Goal: Information Seeking & Learning: Check status

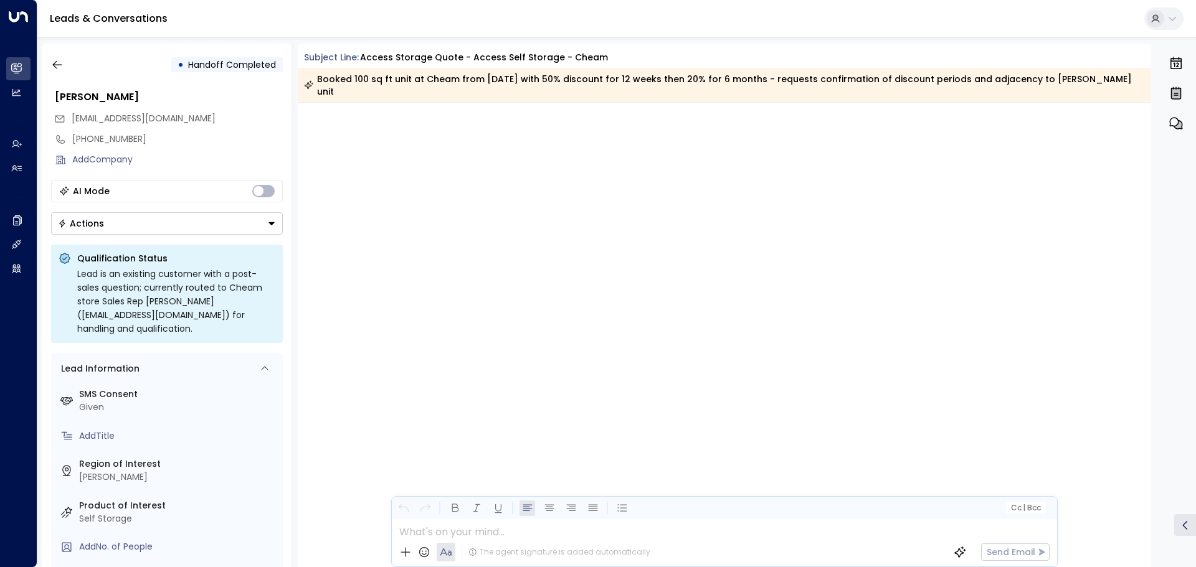
scroll to position [2204, 0]
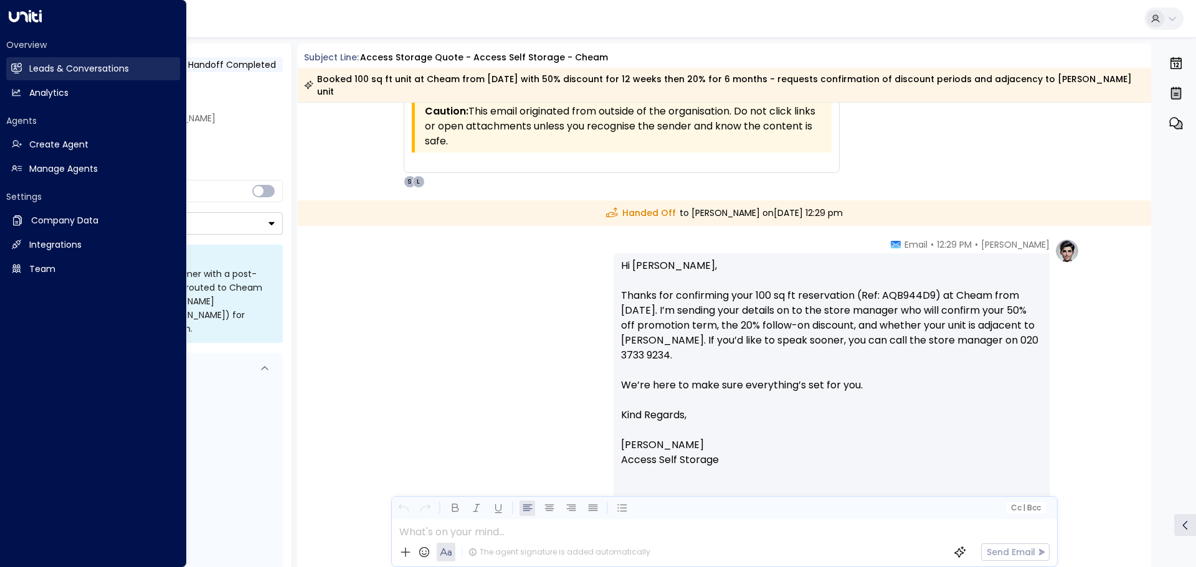
click at [47, 70] on h2 "Leads & Conversations" at bounding box center [79, 68] width 100 height 13
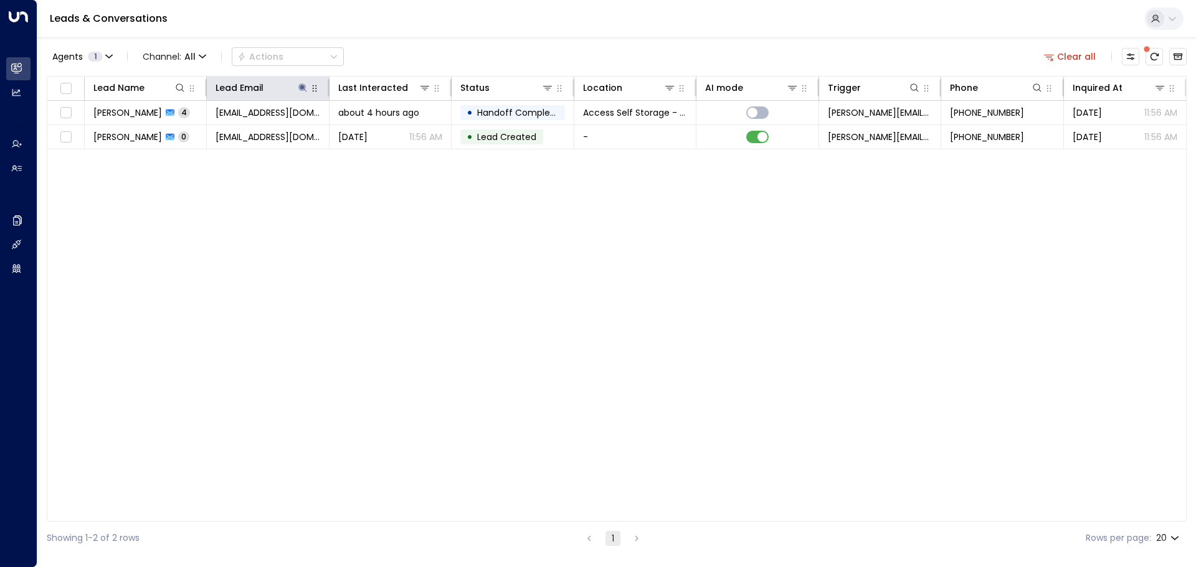
click at [312, 86] on icon "button" at bounding box center [315, 88] width 10 height 10
click at [304, 86] on icon at bounding box center [303, 88] width 10 height 10
click at [379, 133] on icon "button" at bounding box center [381, 133] width 8 height 8
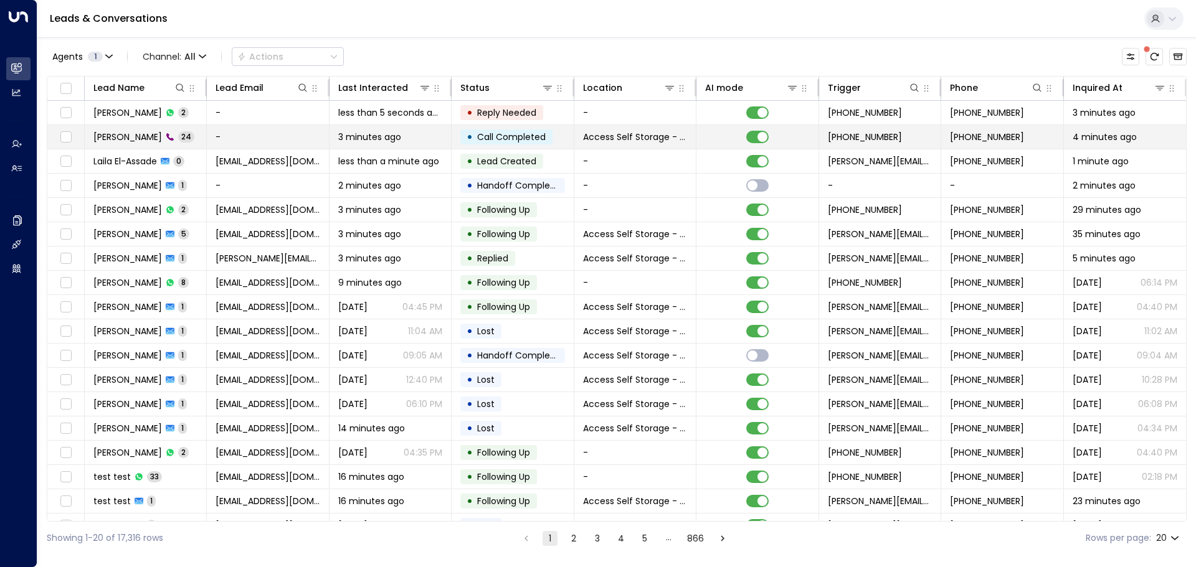
click at [171, 130] on td "[PERSON_NAME] 24" at bounding box center [146, 137] width 122 height 24
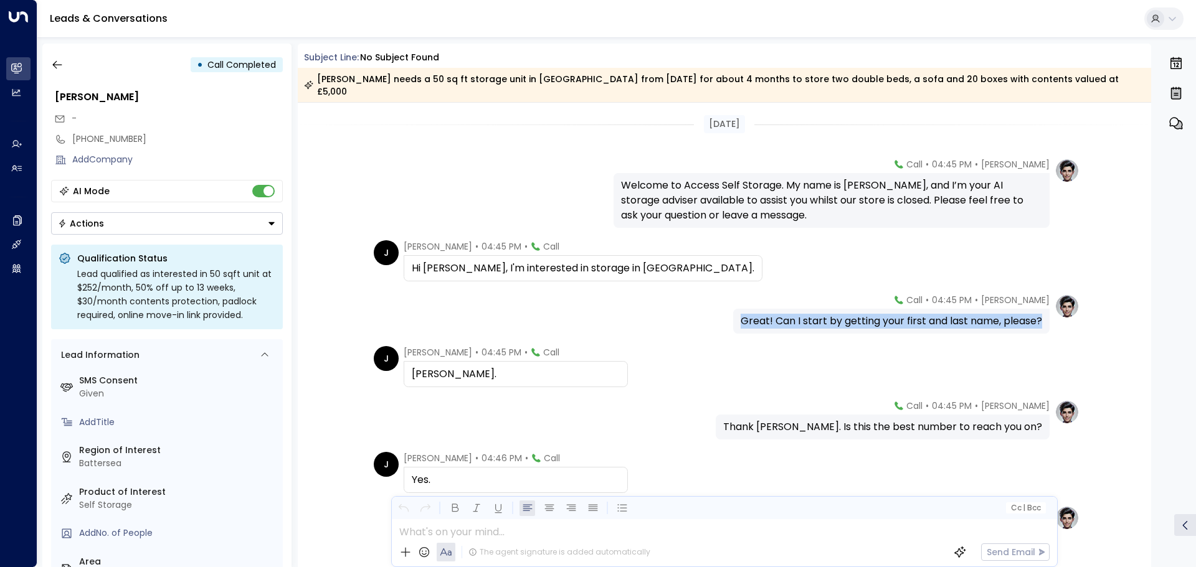
drag, startPoint x: 736, startPoint y: 307, endPoint x: 1044, endPoint y: 306, distance: 308.3
click at [1044, 309] on div "Great! Can I start by getting your first and last name, please?" at bounding box center [891, 321] width 316 height 25
copy div "Great! Can I start by getting your first and last name, please?"
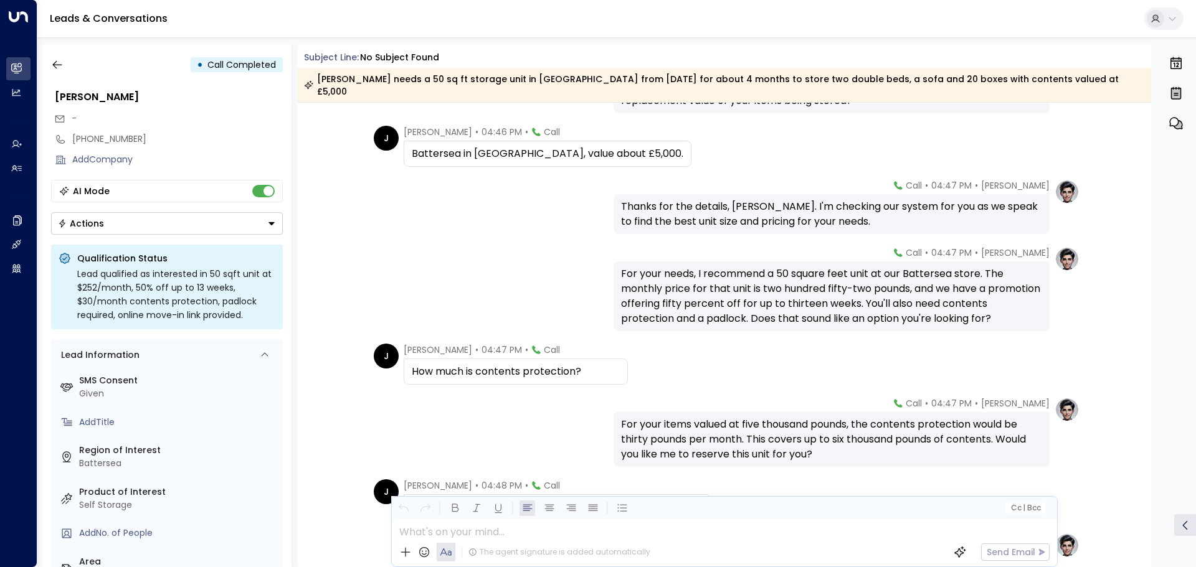
scroll to position [747, 0]
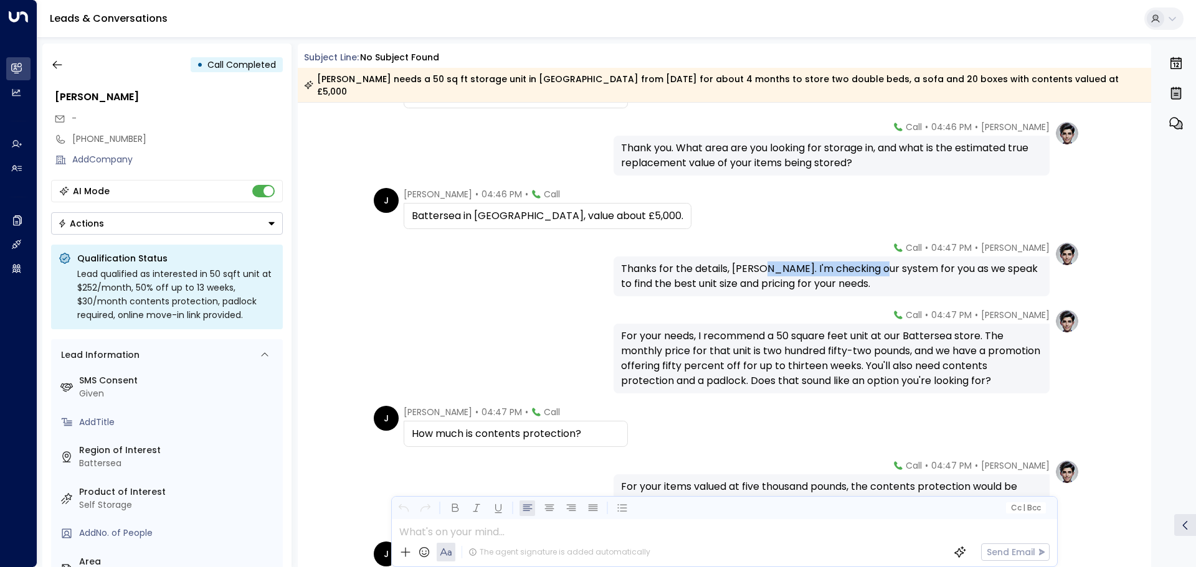
drag, startPoint x: 759, startPoint y: 260, endPoint x: 877, endPoint y: 257, distance: 118.4
click at [877, 262] on div "Thanks for the details, [PERSON_NAME]. I'm checking our system for you as we sp…" at bounding box center [831, 277] width 421 height 30
copy div "I'm checking our system"
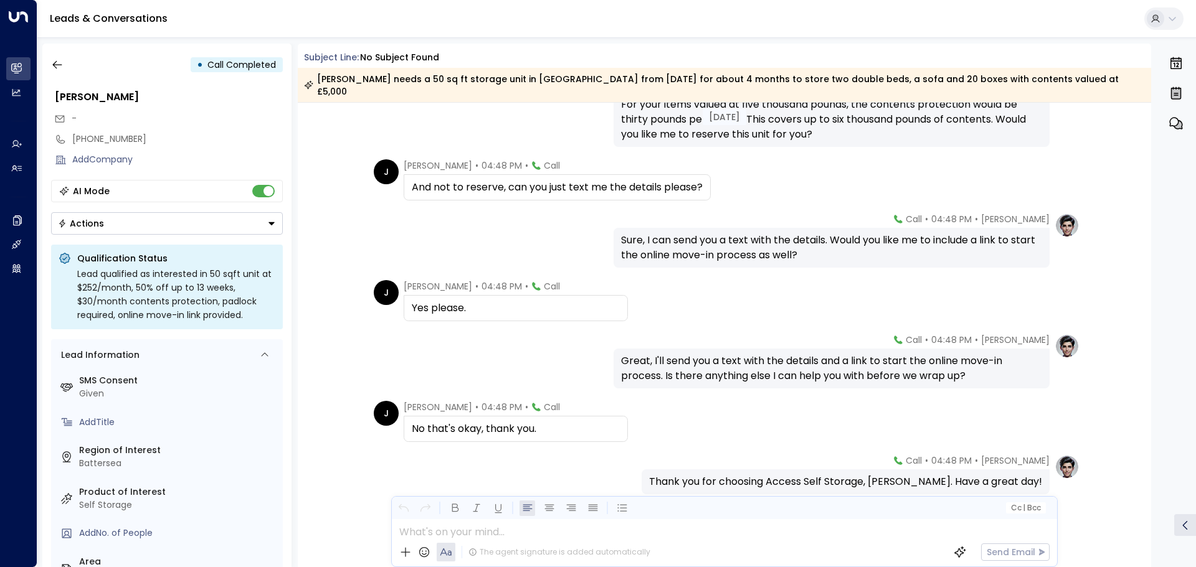
scroll to position [1169, 0]
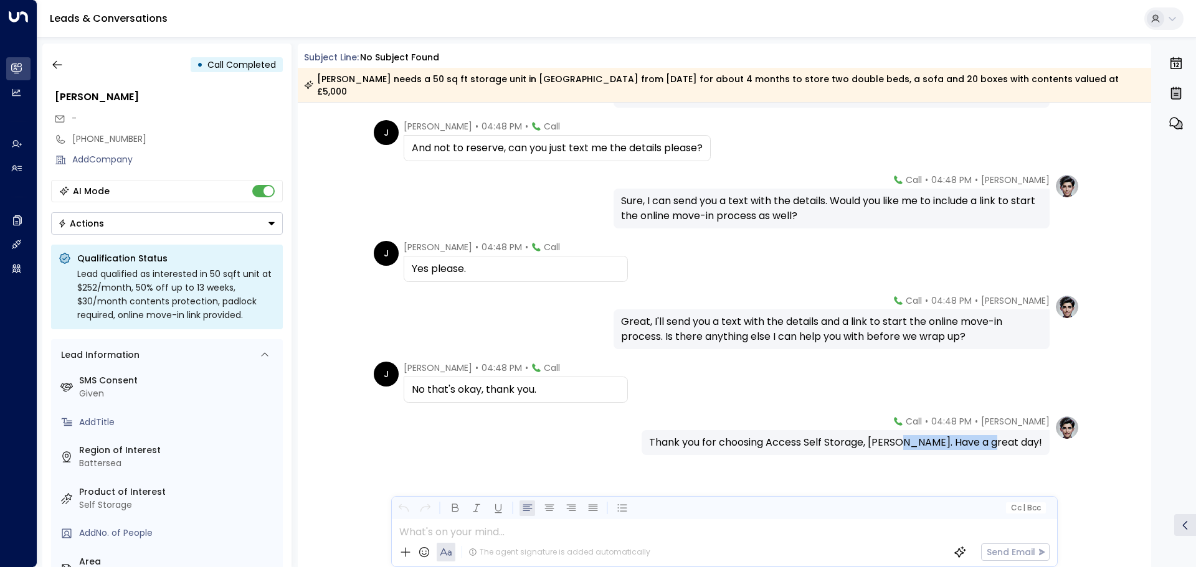
drag, startPoint x: 1040, startPoint y: 430, endPoint x: 953, endPoint y: 438, distance: 87.6
click at [953, 438] on div "Thank you for choosing Access Self Storage, [PERSON_NAME]. Have a great day!" at bounding box center [846, 442] width 408 height 25
copy div "Have a great day!"
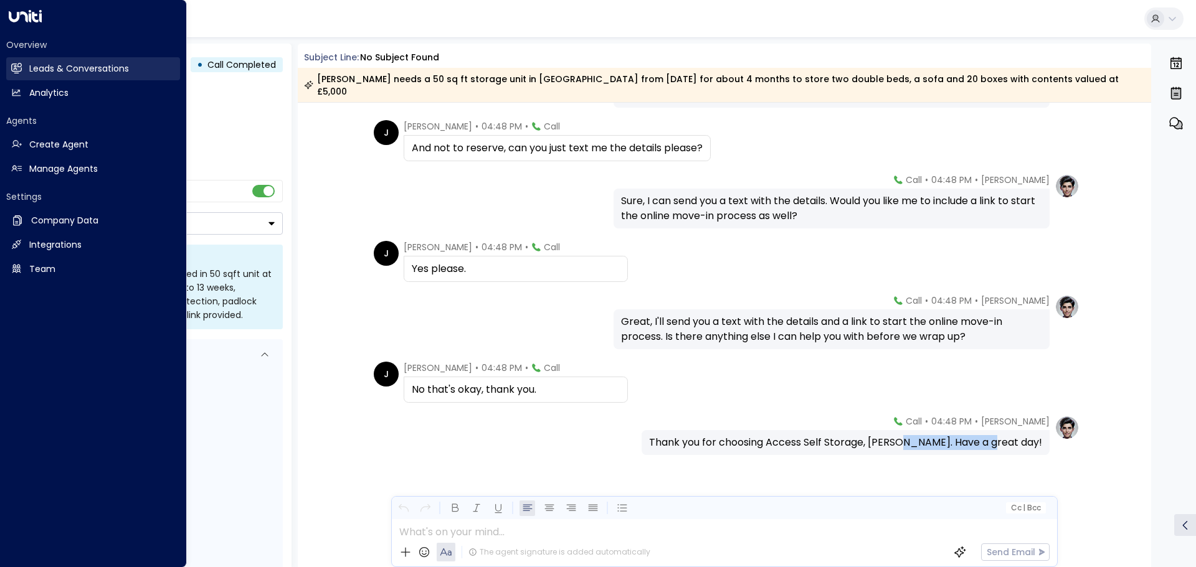
click at [104, 69] on h2 "Leads & Conversations" at bounding box center [79, 68] width 100 height 13
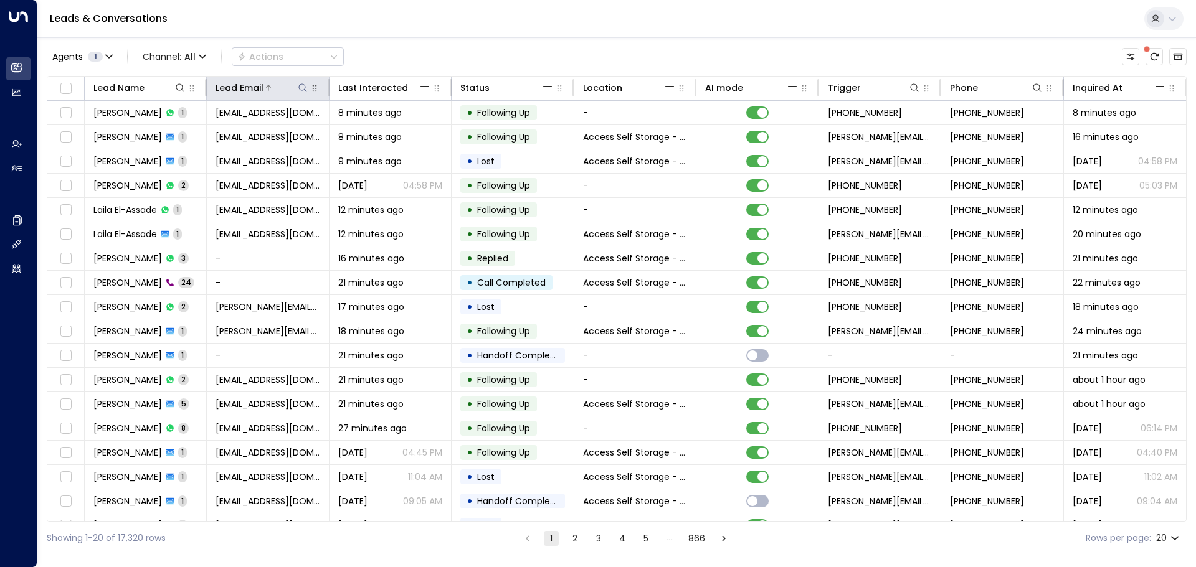
click at [302, 86] on icon at bounding box center [303, 88] width 10 height 10
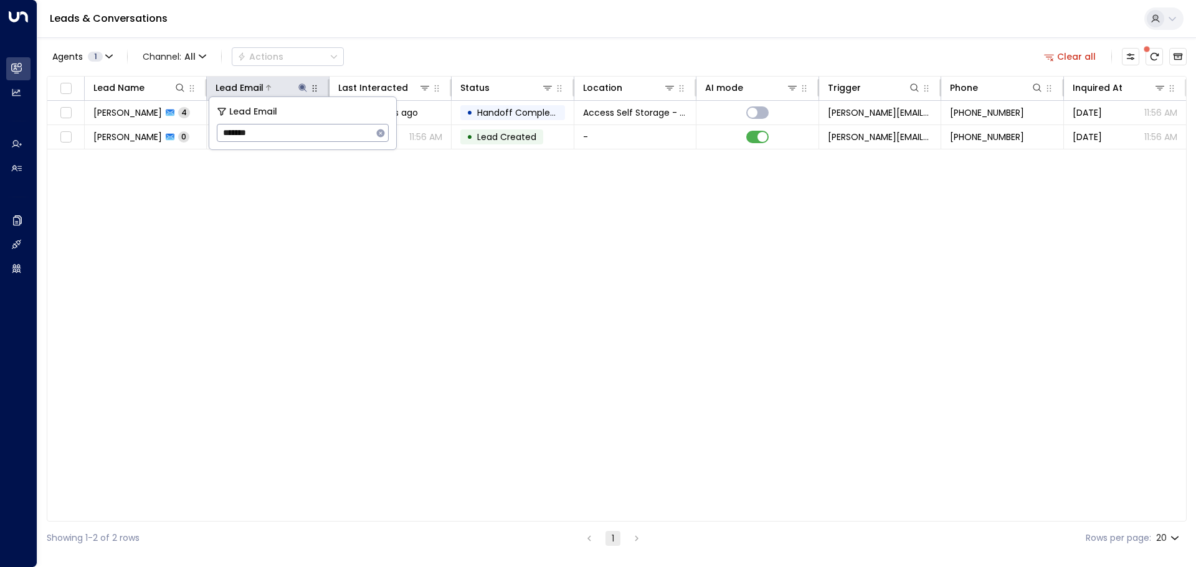
type input "*******"
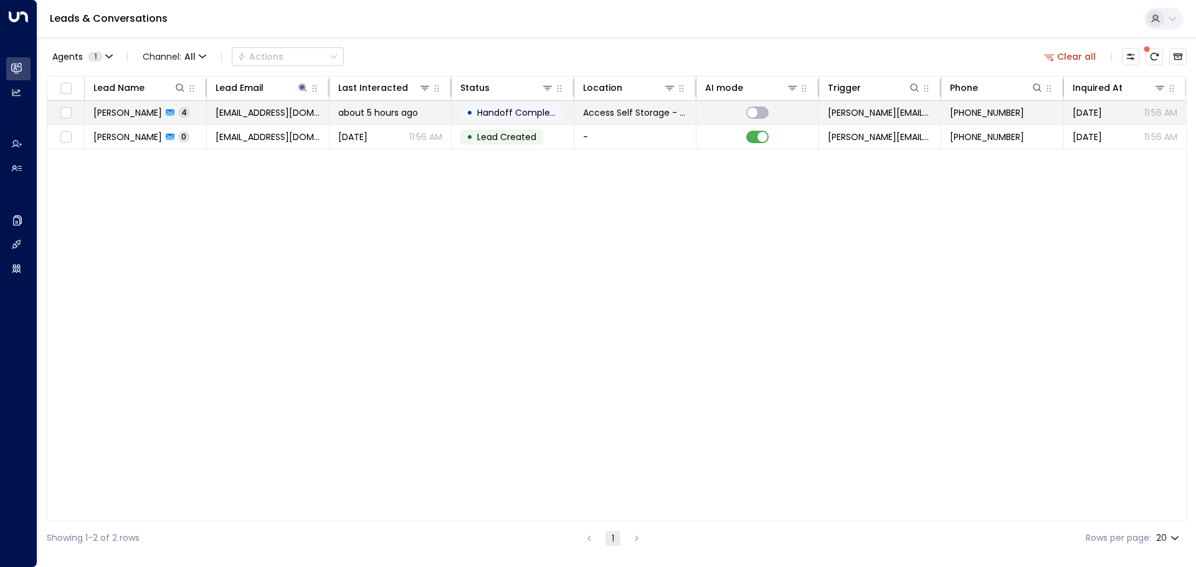
click at [153, 113] on span "[PERSON_NAME]" at bounding box center [127, 113] width 69 height 12
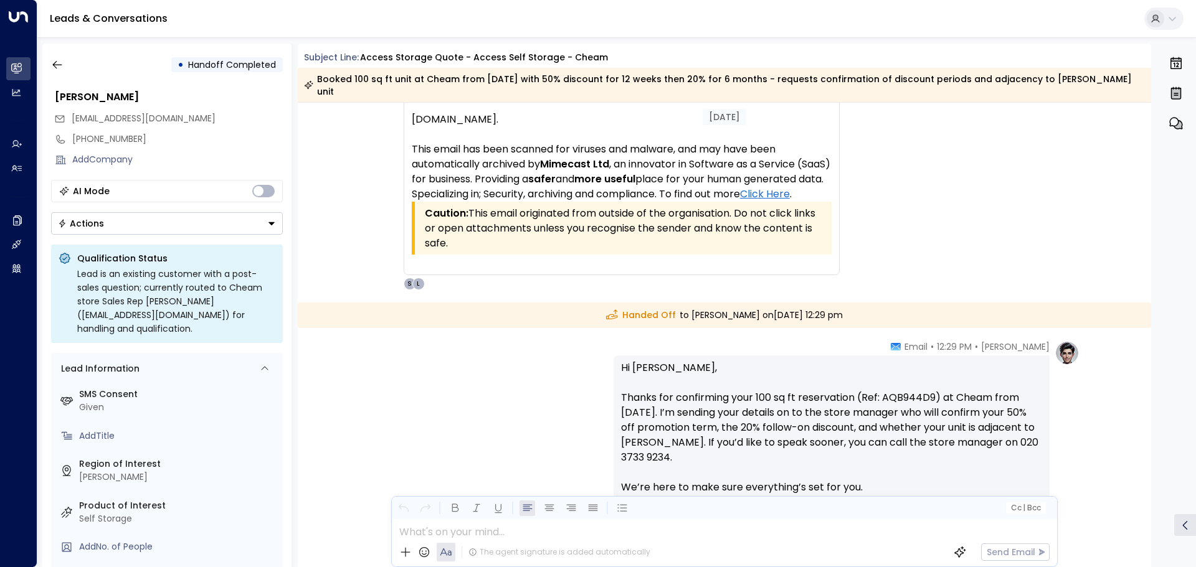
scroll to position [2080, 0]
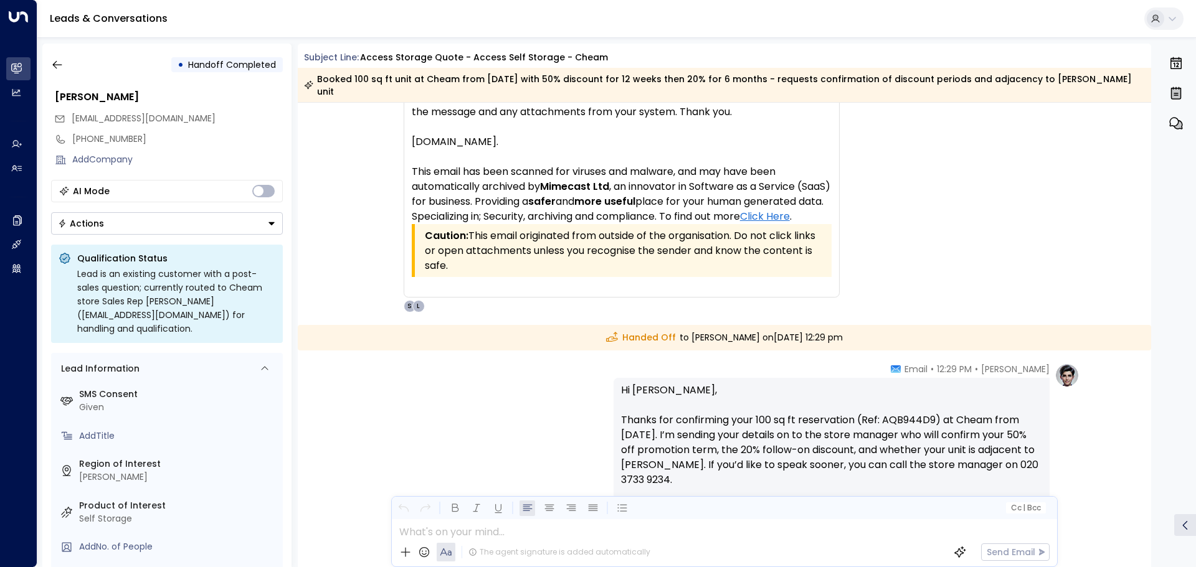
drag, startPoint x: 562, startPoint y: 314, endPoint x: 893, endPoint y: 329, distance: 331.1
click at [893, 329] on div "Handed Off to [PERSON_NAME] [DATE][DATE] 12:29 pm" at bounding box center [725, 338] width 854 height 26
click at [893, 328] on div "Handed Off to [PERSON_NAME] [DATE][DATE] 12:29 pm" at bounding box center [725, 338] width 854 height 26
drag, startPoint x: 892, startPoint y: 328, endPoint x: 874, endPoint y: 329, distance: 17.5
click at [874, 329] on div "Handed Off to [PERSON_NAME] [DATE][DATE] 12:29 pm" at bounding box center [725, 338] width 854 height 26
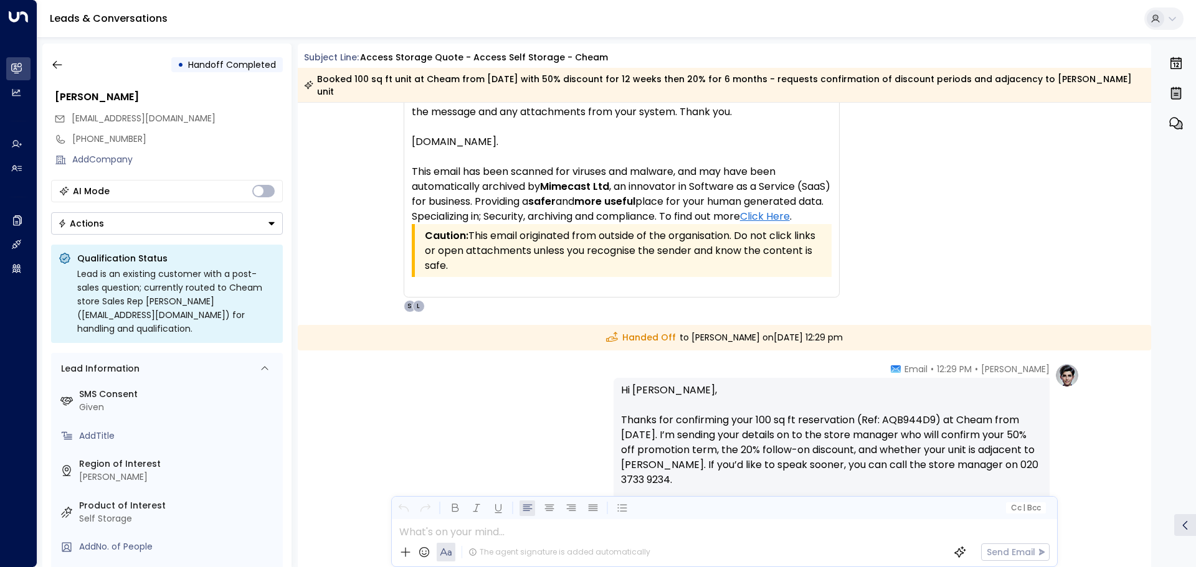
copy div "Handed Off to [PERSON_NAME] [DATE][DATE] 12:29 pm"
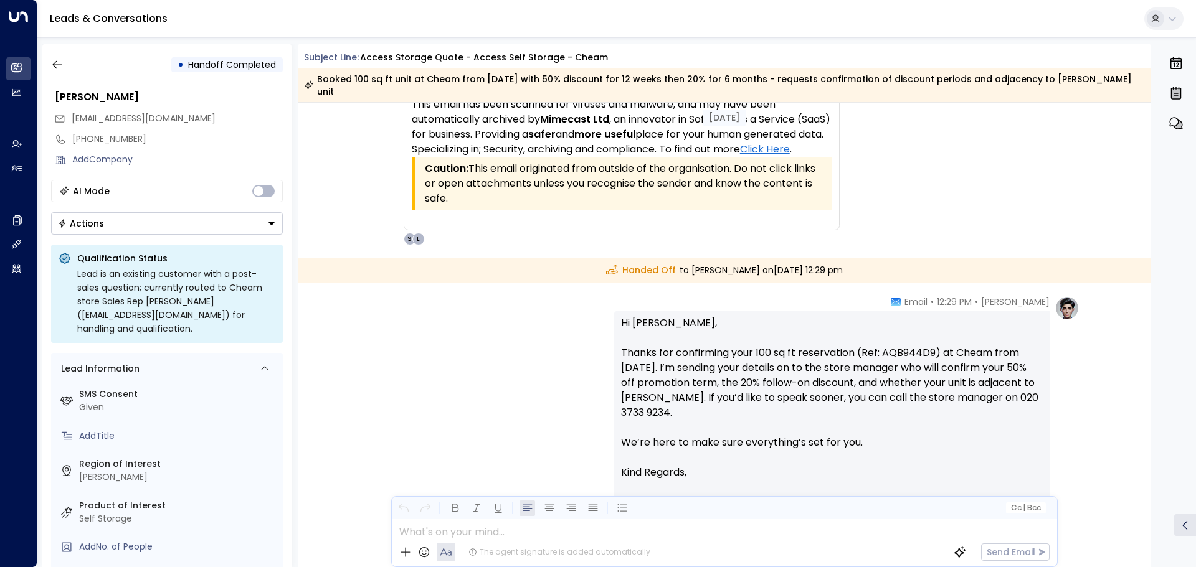
scroll to position [2142, 0]
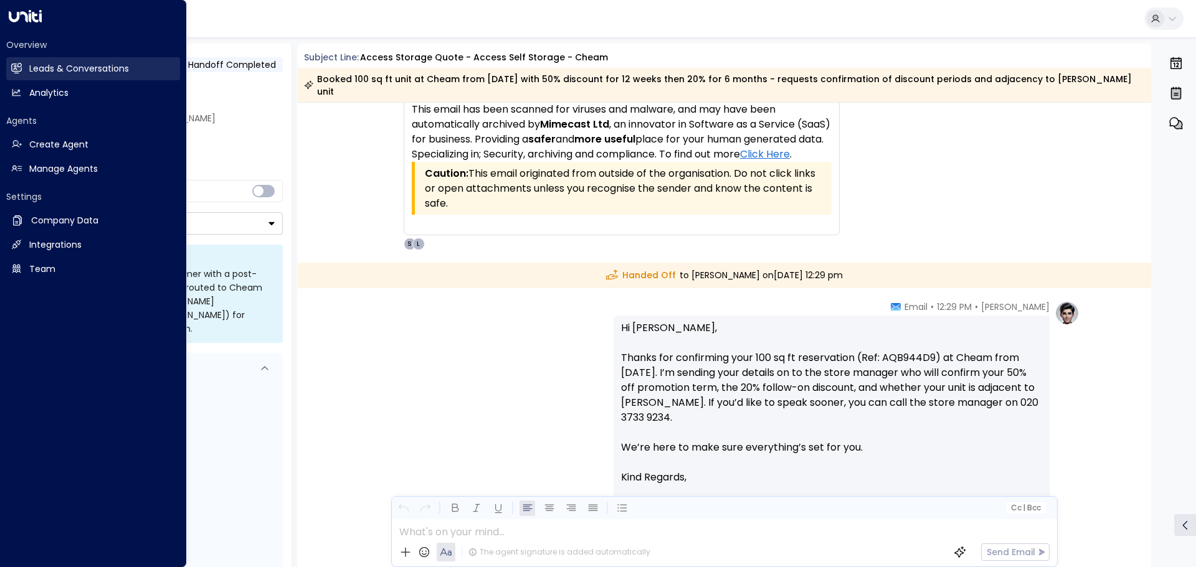
click at [49, 71] on h2 "Leads & Conversations" at bounding box center [79, 68] width 100 height 13
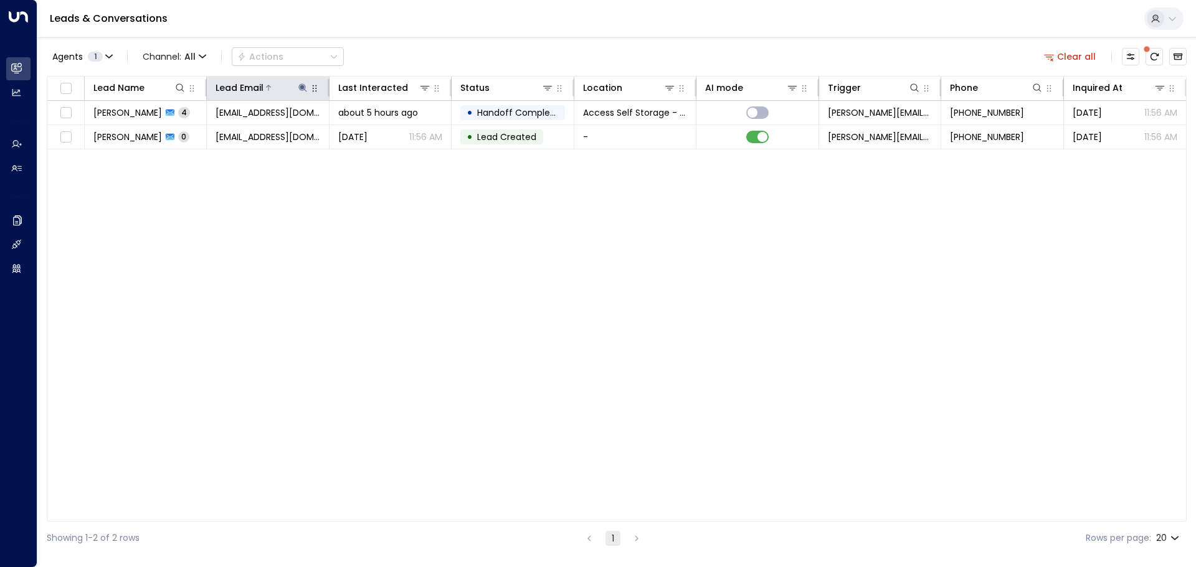
drag, startPoint x: 304, startPoint y: 85, endPoint x: 308, endPoint y: 92, distance: 7.8
click at [308, 92] on button at bounding box center [302, 88] width 12 height 12
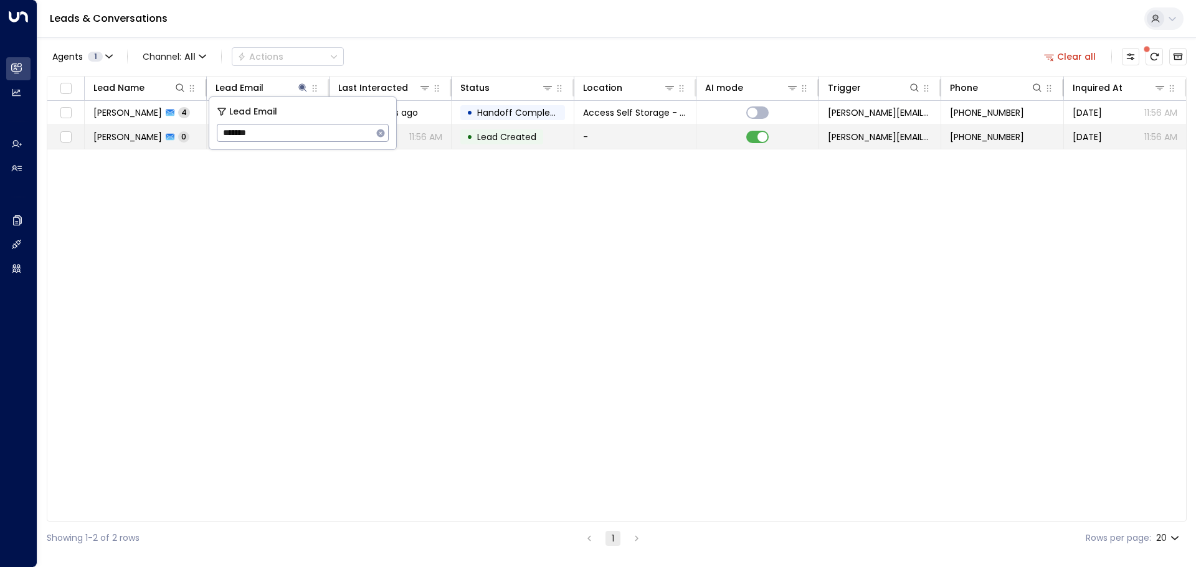
drag, startPoint x: 282, startPoint y: 130, endPoint x: 198, endPoint y: 130, distance: 84.1
click at [198, 130] on body "Overview Leads & Conversations Leads & Conversations Analytics Analytics Agents…" at bounding box center [598, 277] width 1196 height 555
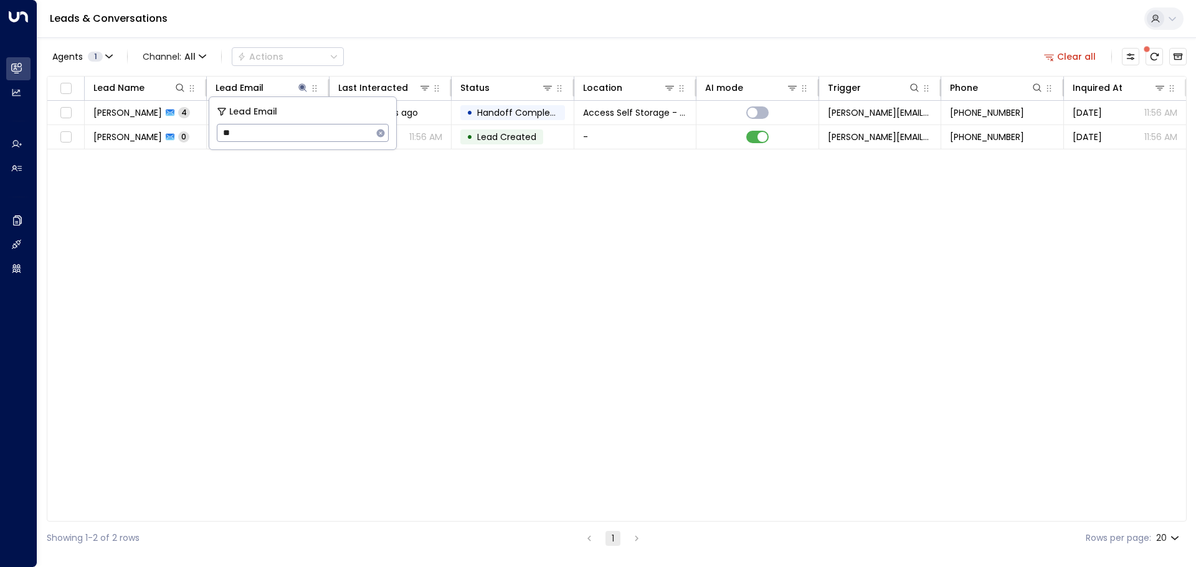
type input "*"
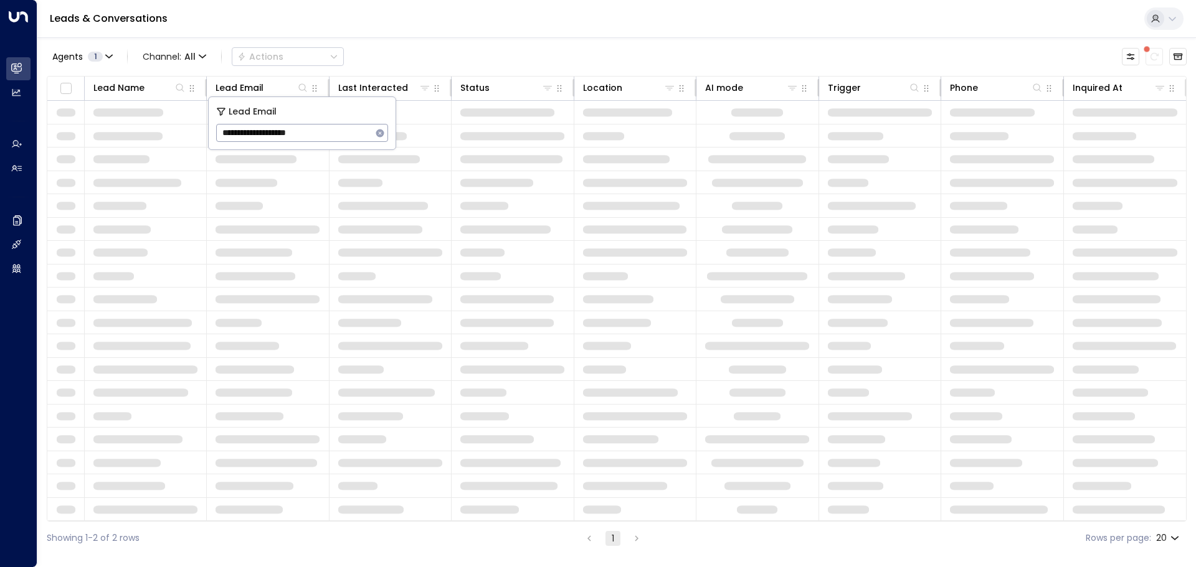
type input "**********"
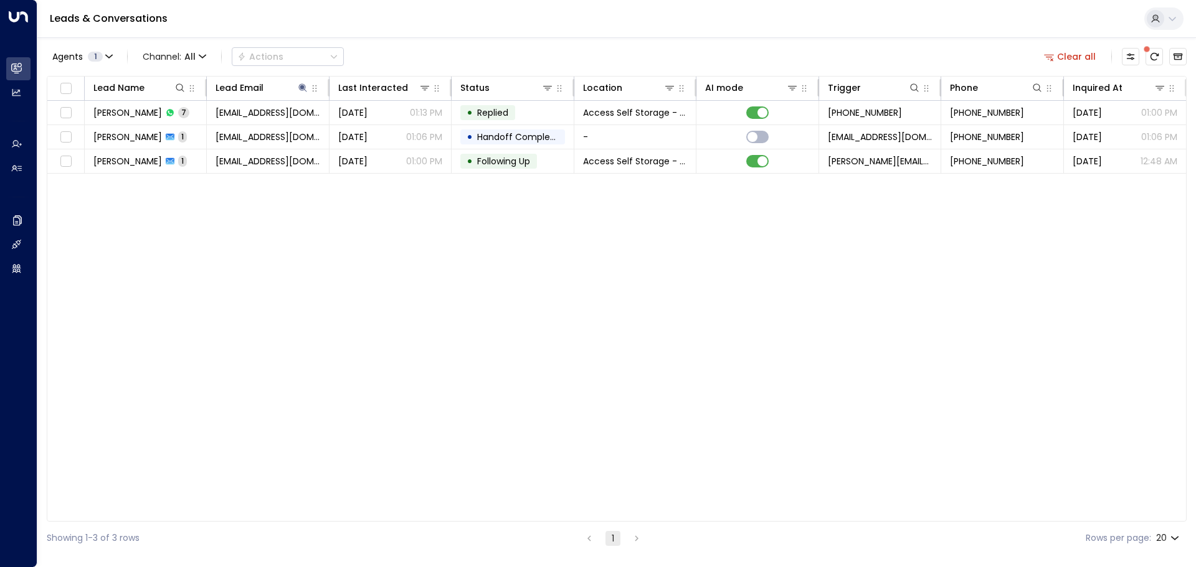
click at [313, 227] on div "Lead Name Lead Email Last Interacted Status Location AI mode Trigger Phone Inqu…" at bounding box center [617, 299] width 1140 height 446
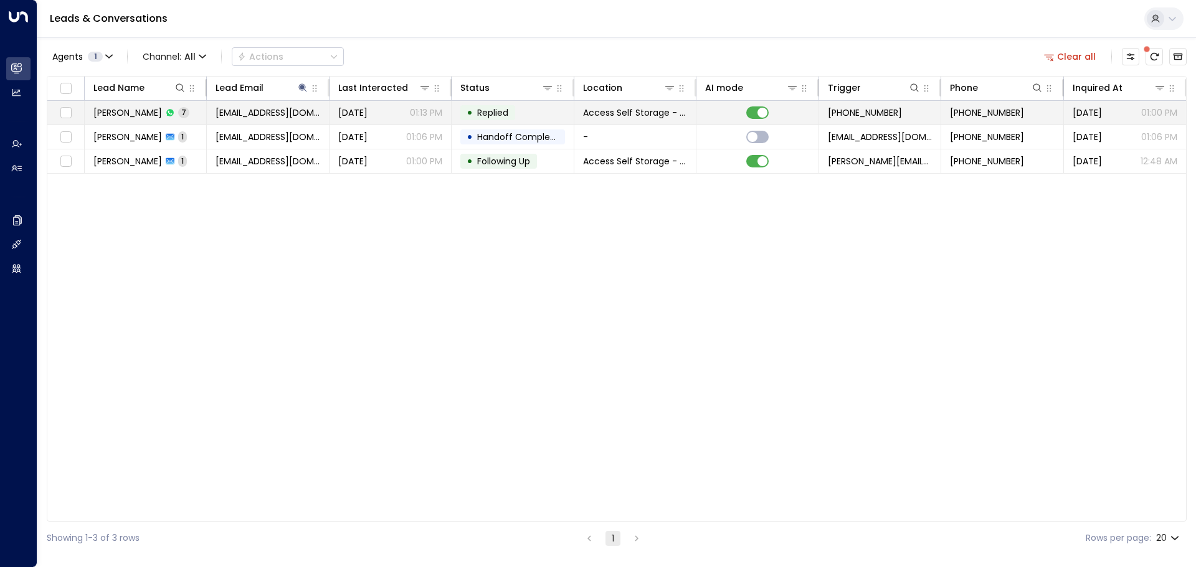
click at [194, 108] on td "[PERSON_NAME] 7" at bounding box center [146, 113] width 122 height 24
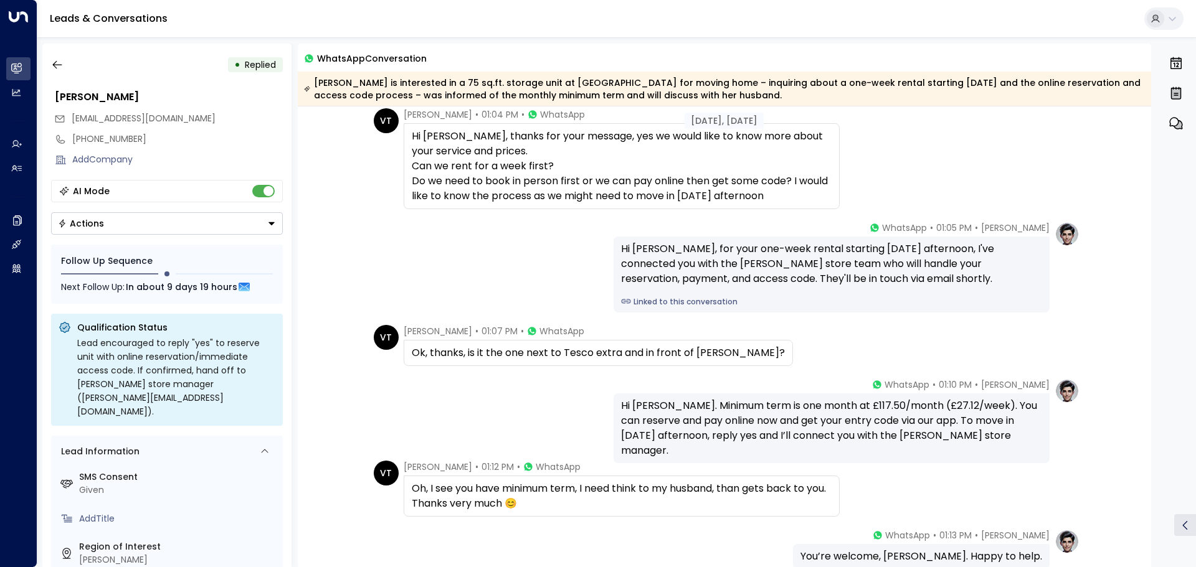
scroll to position [249, 0]
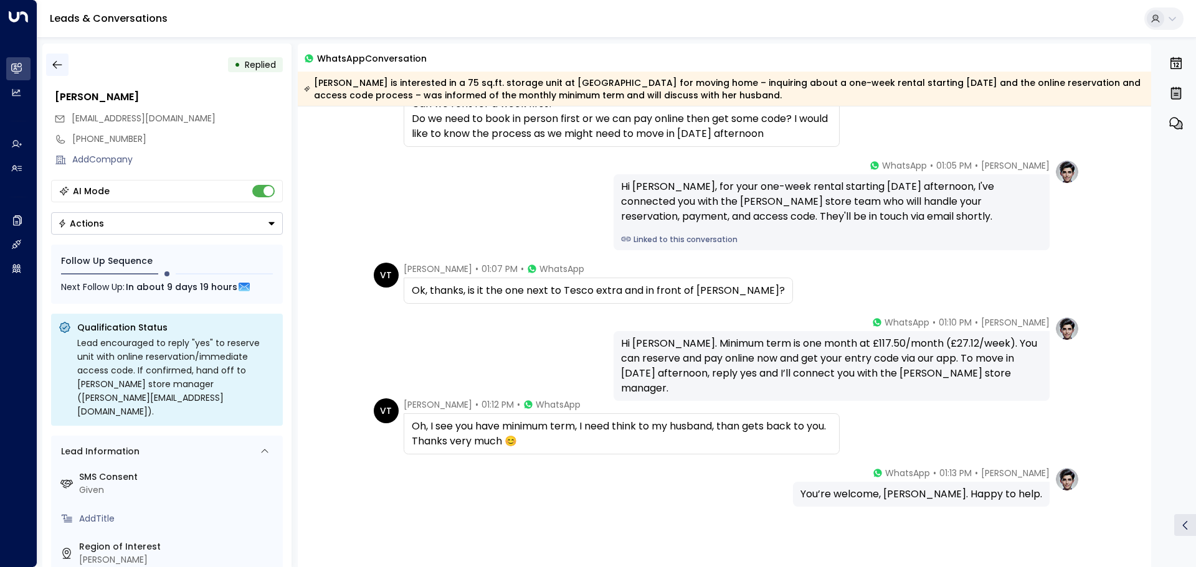
click at [49, 62] on button "button" at bounding box center [57, 65] width 22 height 22
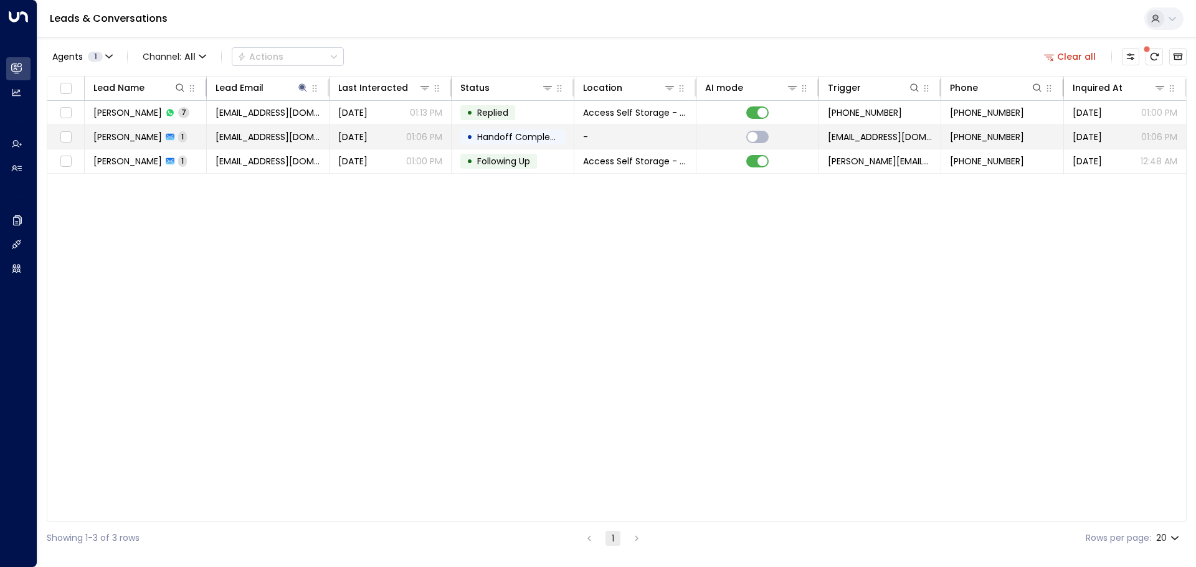
click at [189, 133] on td "[PERSON_NAME] 1" at bounding box center [146, 137] width 122 height 24
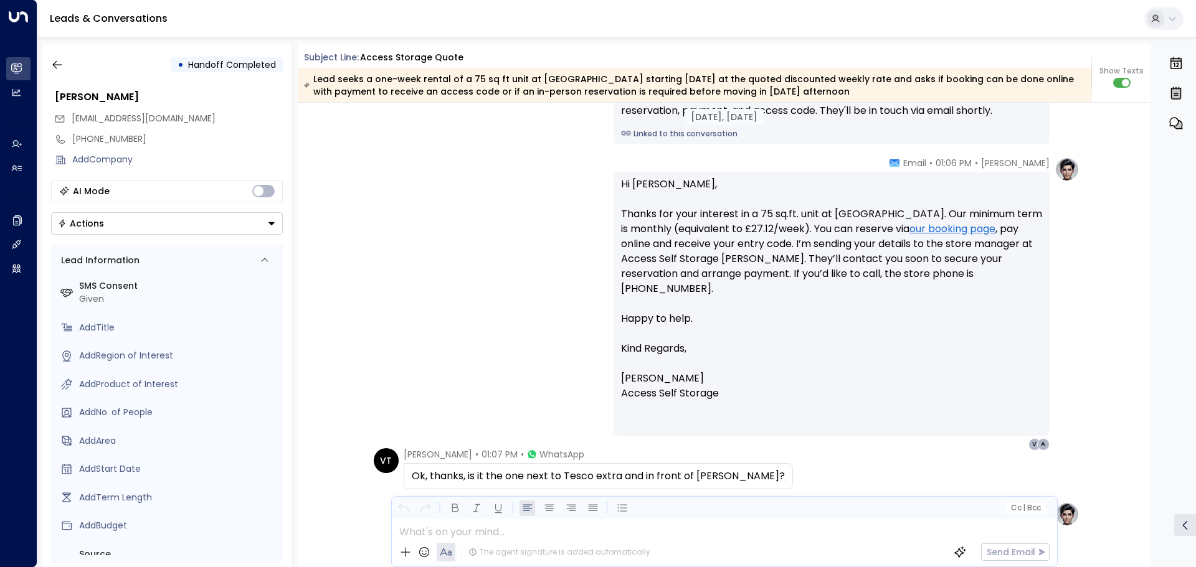
scroll to position [352, 0]
click at [57, 64] on icon "button" at bounding box center [57, 65] width 12 height 12
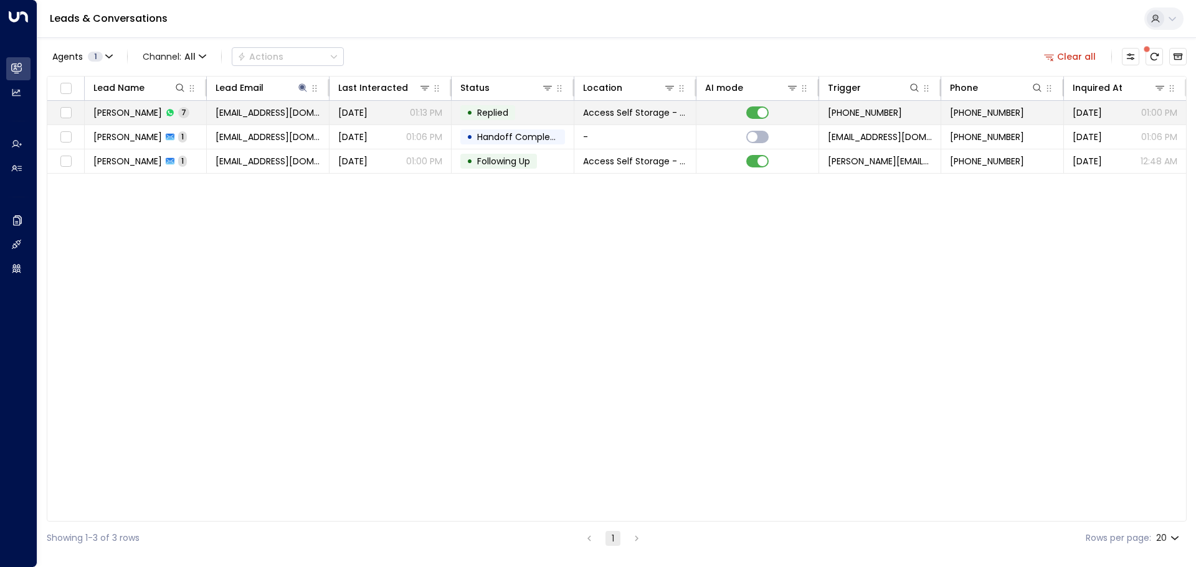
click at [124, 110] on span "[PERSON_NAME]" at bounding box center [127, 113] width 69 height 12
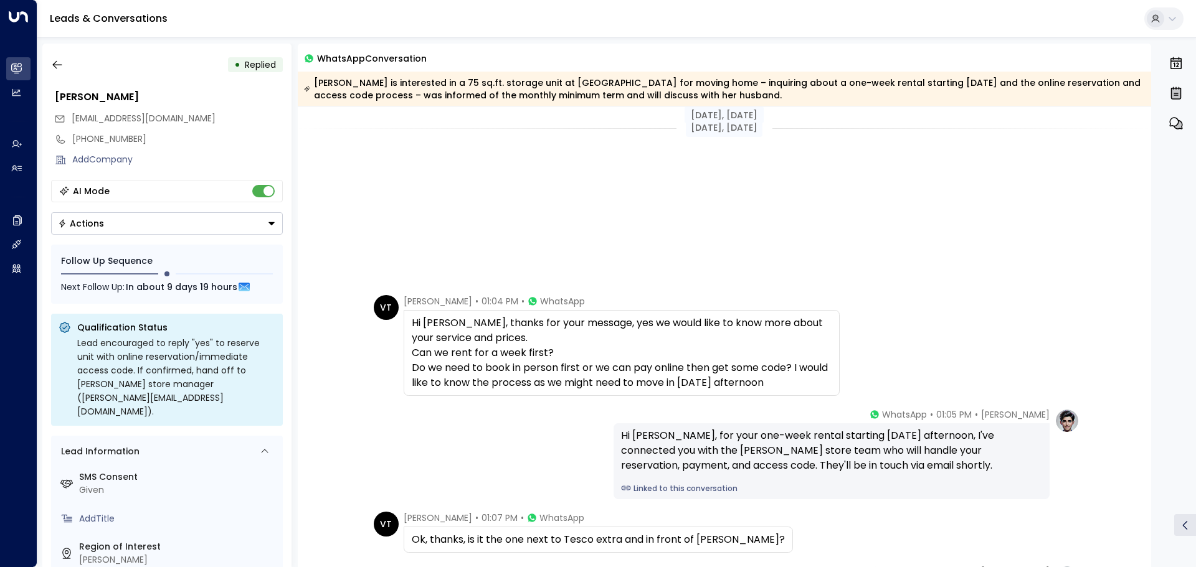
scroll to position [313, 0]
